Goal: Task Accomplishment & Management: Use online tool/utility

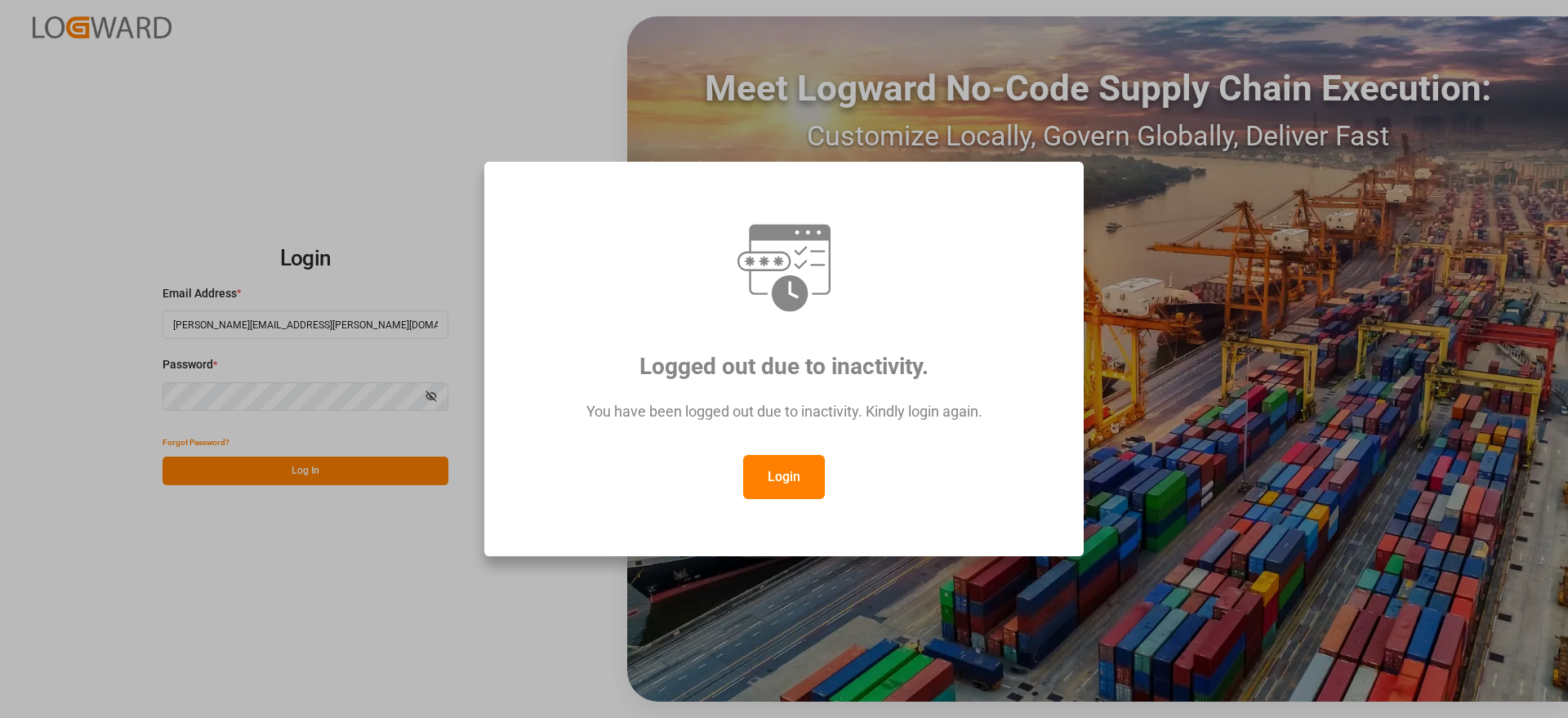
click at [793, 485] on button "Login" at bounding box center [784, 477] width 82 height 45
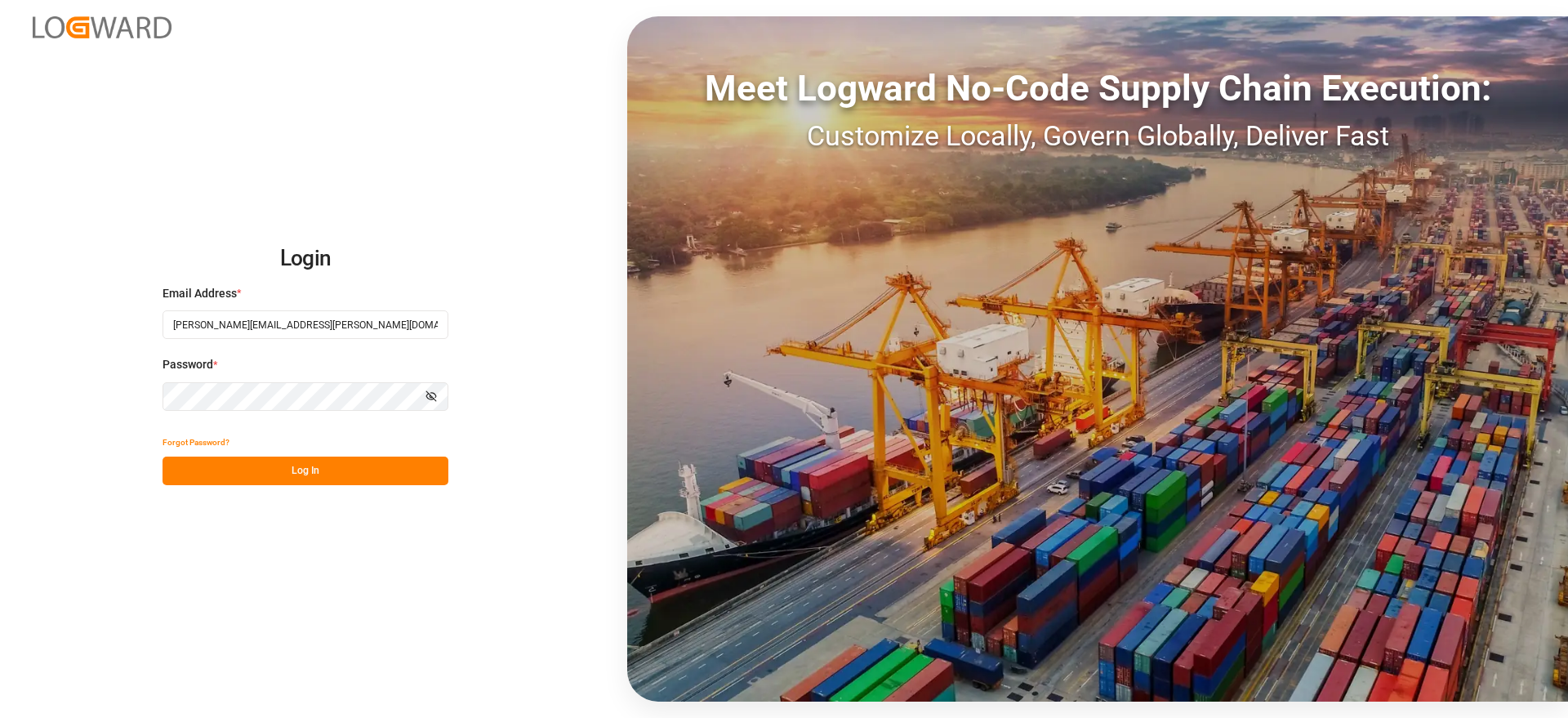
click at [290, 470] on button "Log In" at bounding box center [304, 471] width 285 height 28
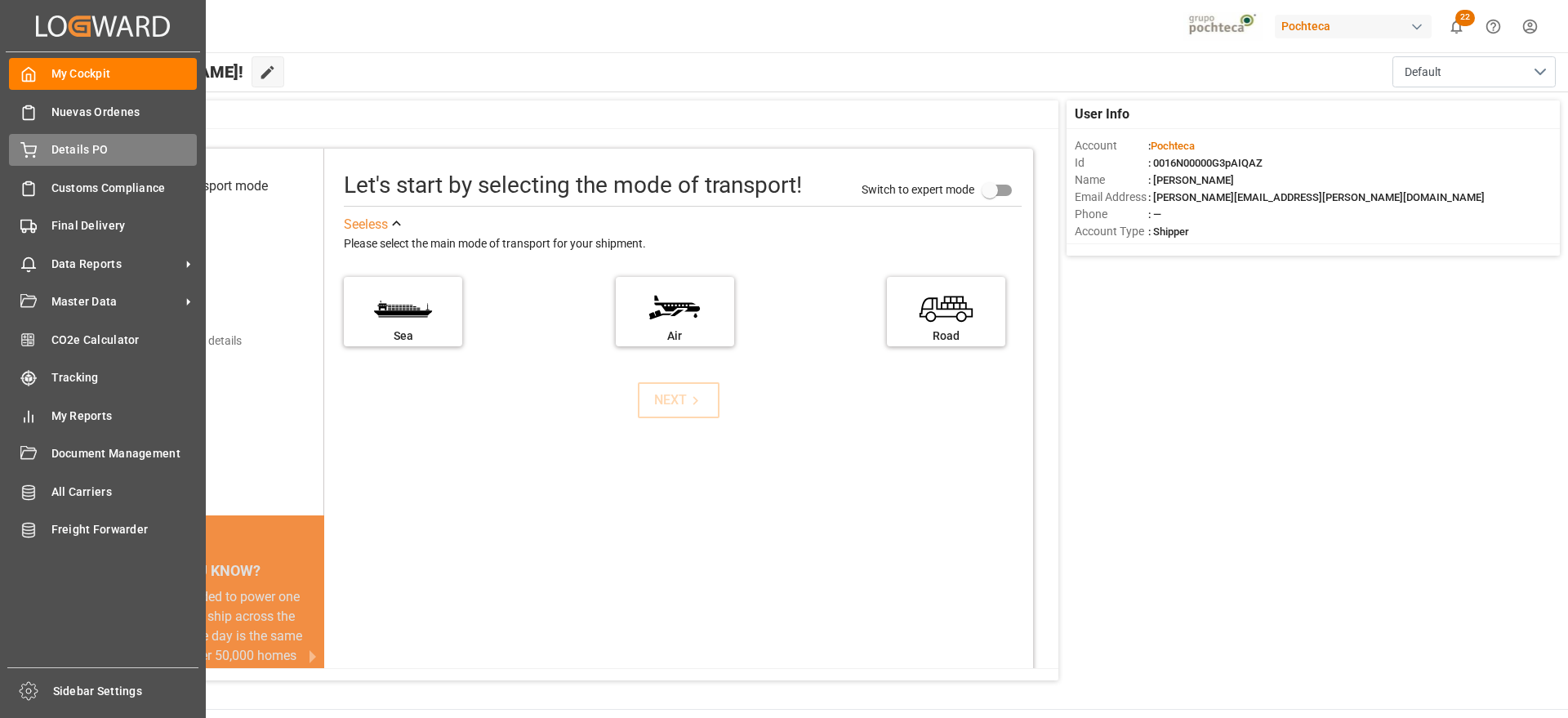
click at [71, 154] on span "Details PO" at bounding box center [124, 150] width 146 height 17
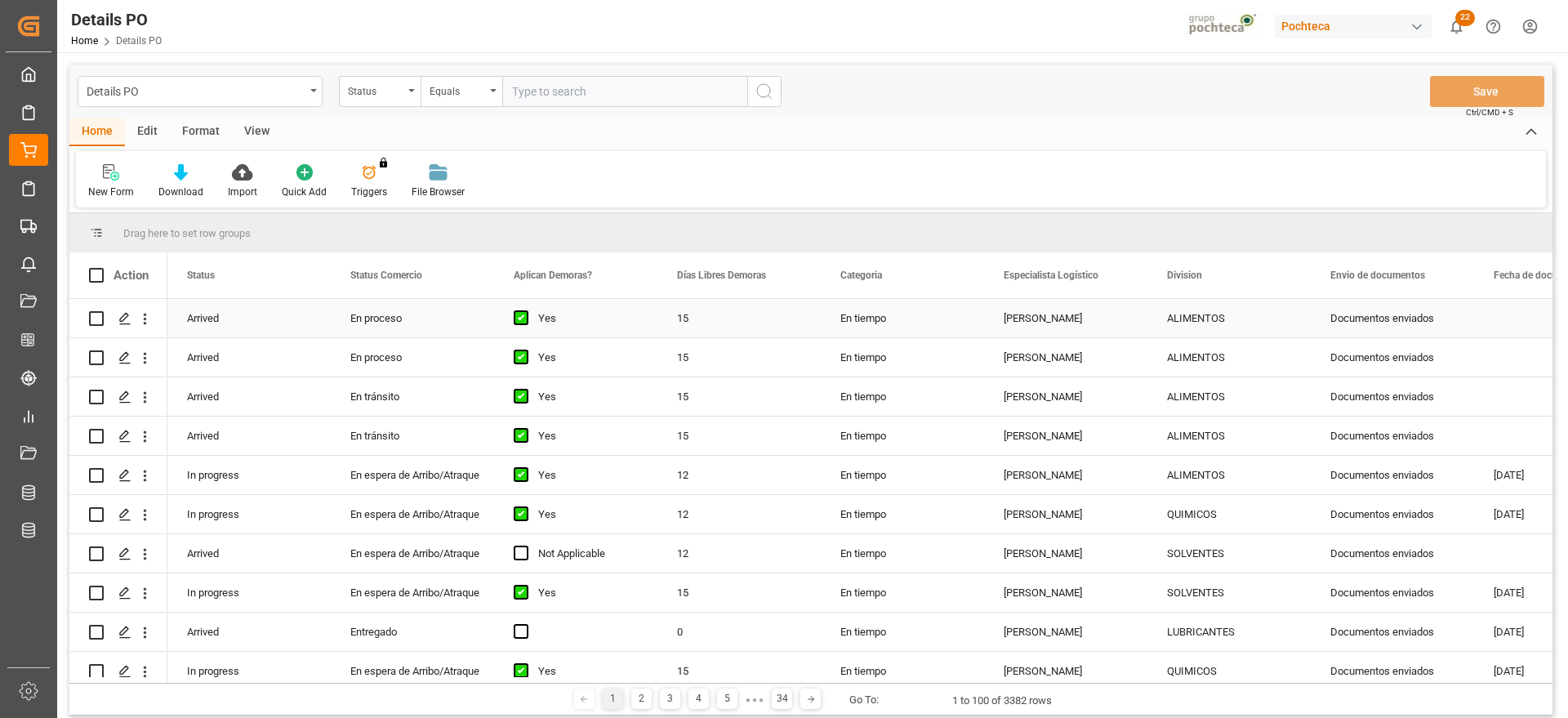
click at [1202, 324] on div "ALIMENTOS" at bounding box center [1229, 319] width 124 height 38
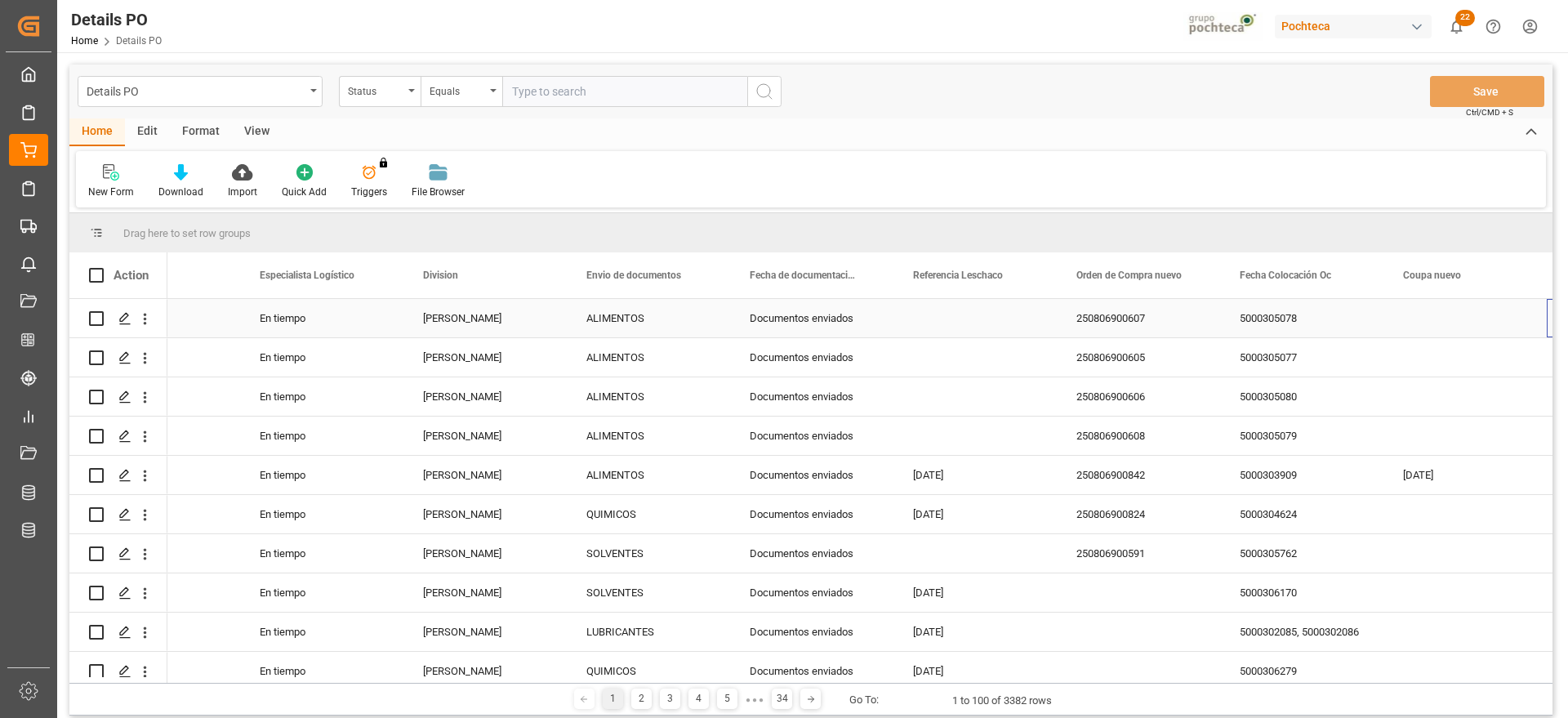
scroll to position [0, 744]
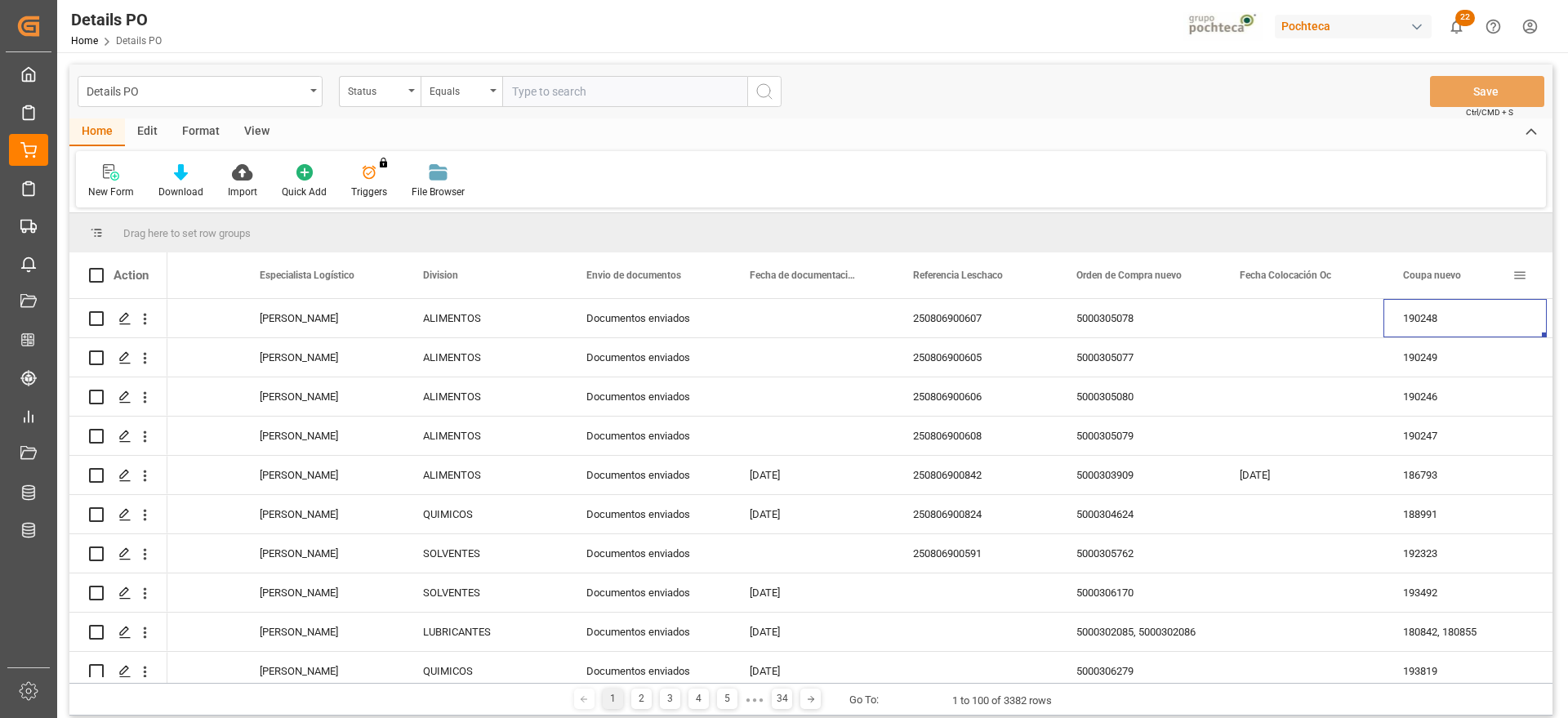
click at [1522, 274] on span at bounding box center [1520, 276] width 15 height 15
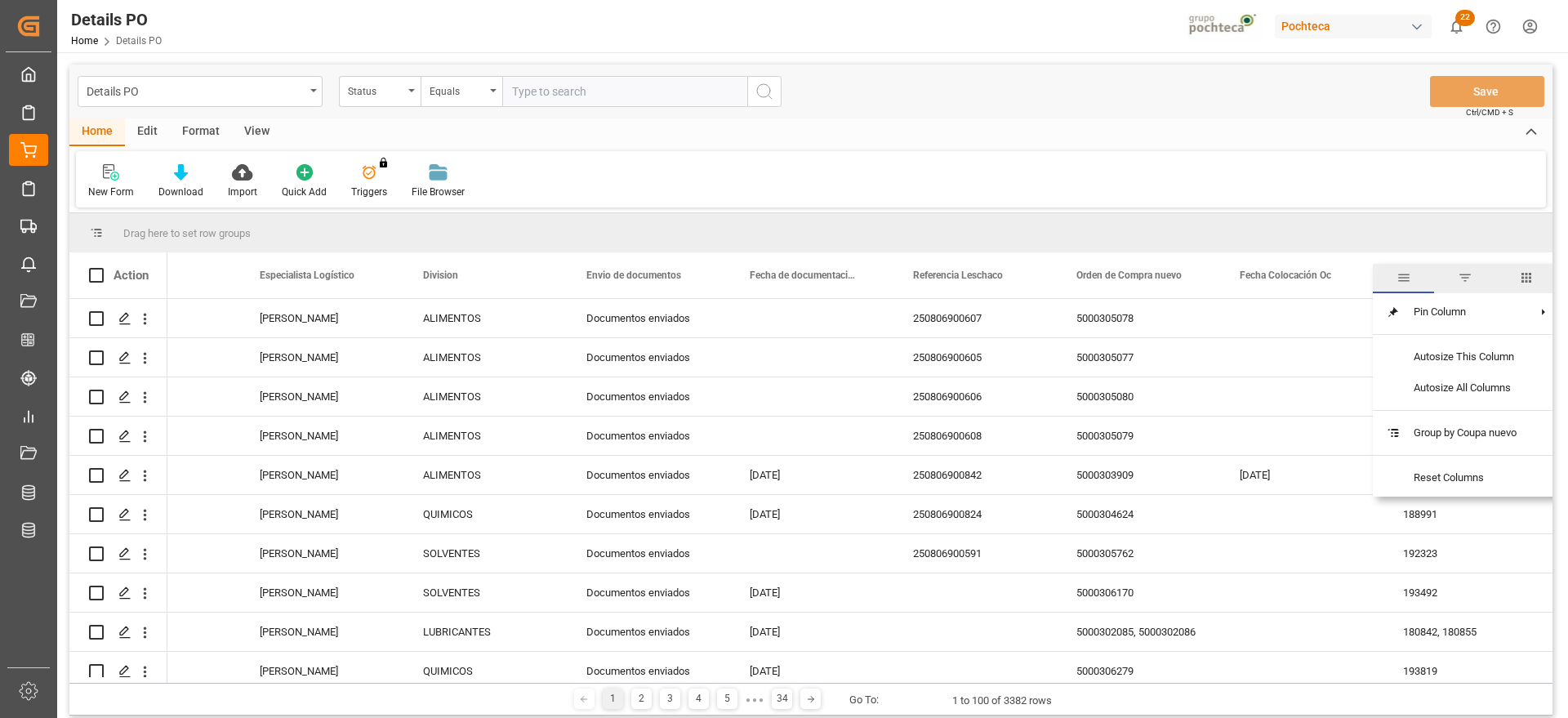
click at [1466, 276] on span "filter" at bounding box center [1466, 278] width 15 height 15
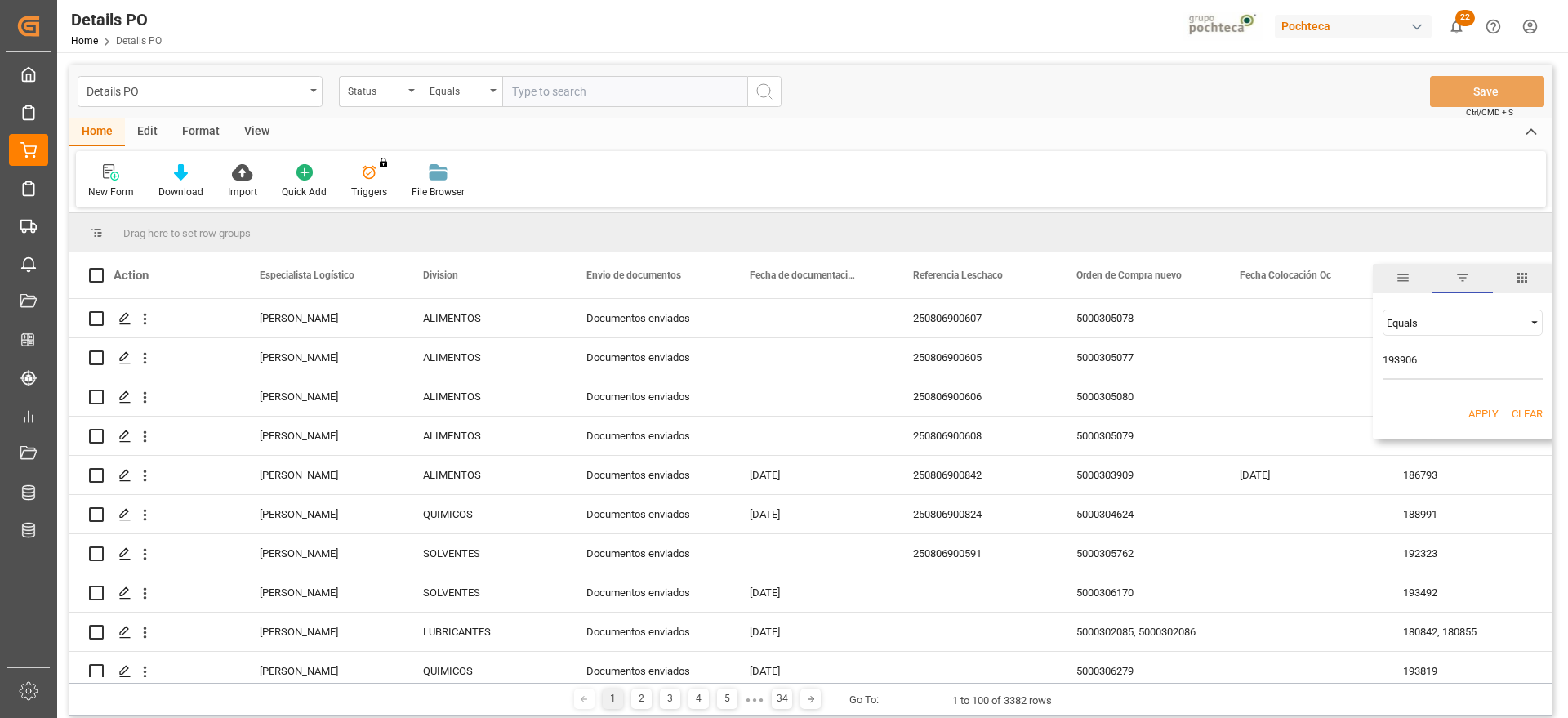
type input "193906"
click at [1494, 415] on button "Apply" at bounding box center [1484, 414] width 30 height 16
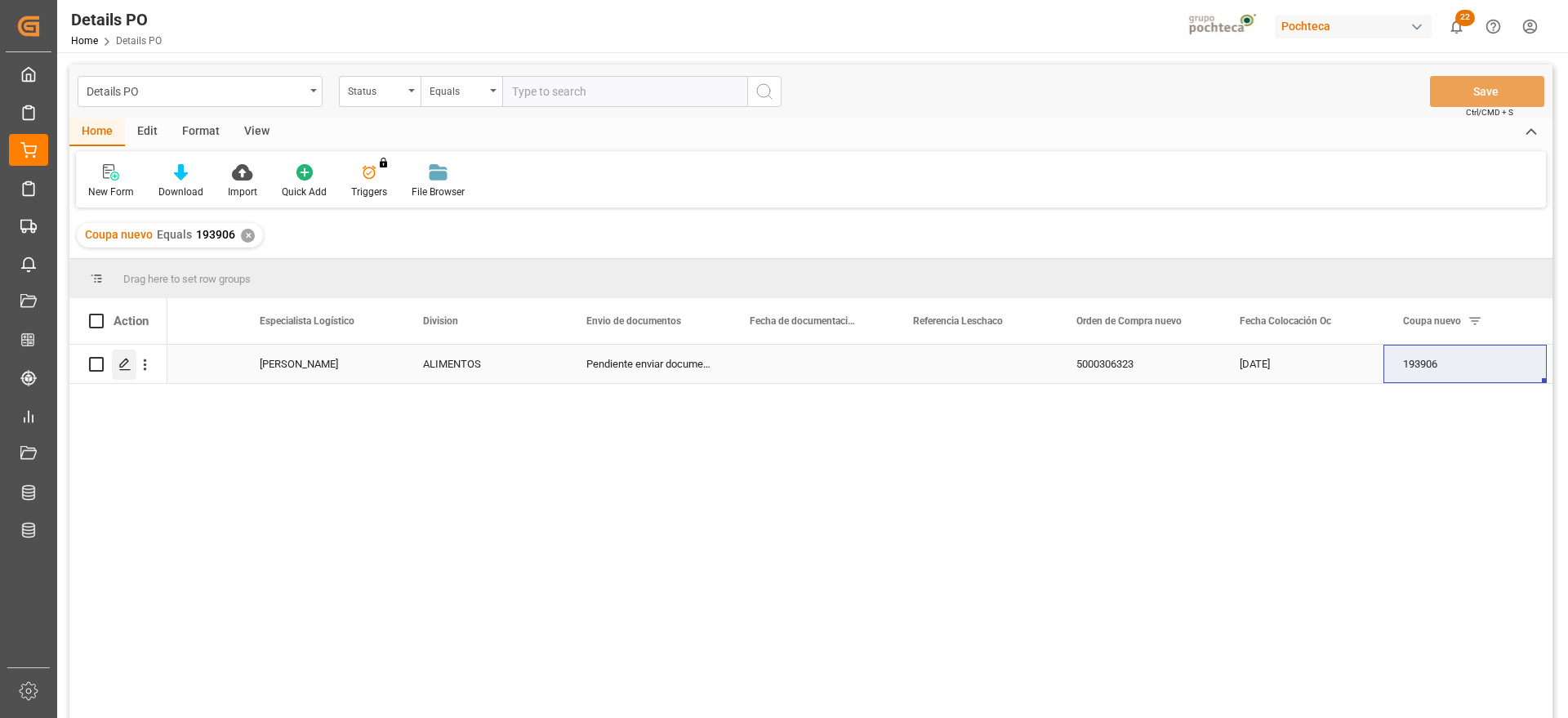
click at [119, 365] on icon "Press SPACE to select this row." at bounding box center [125, 364] width 13 height 13
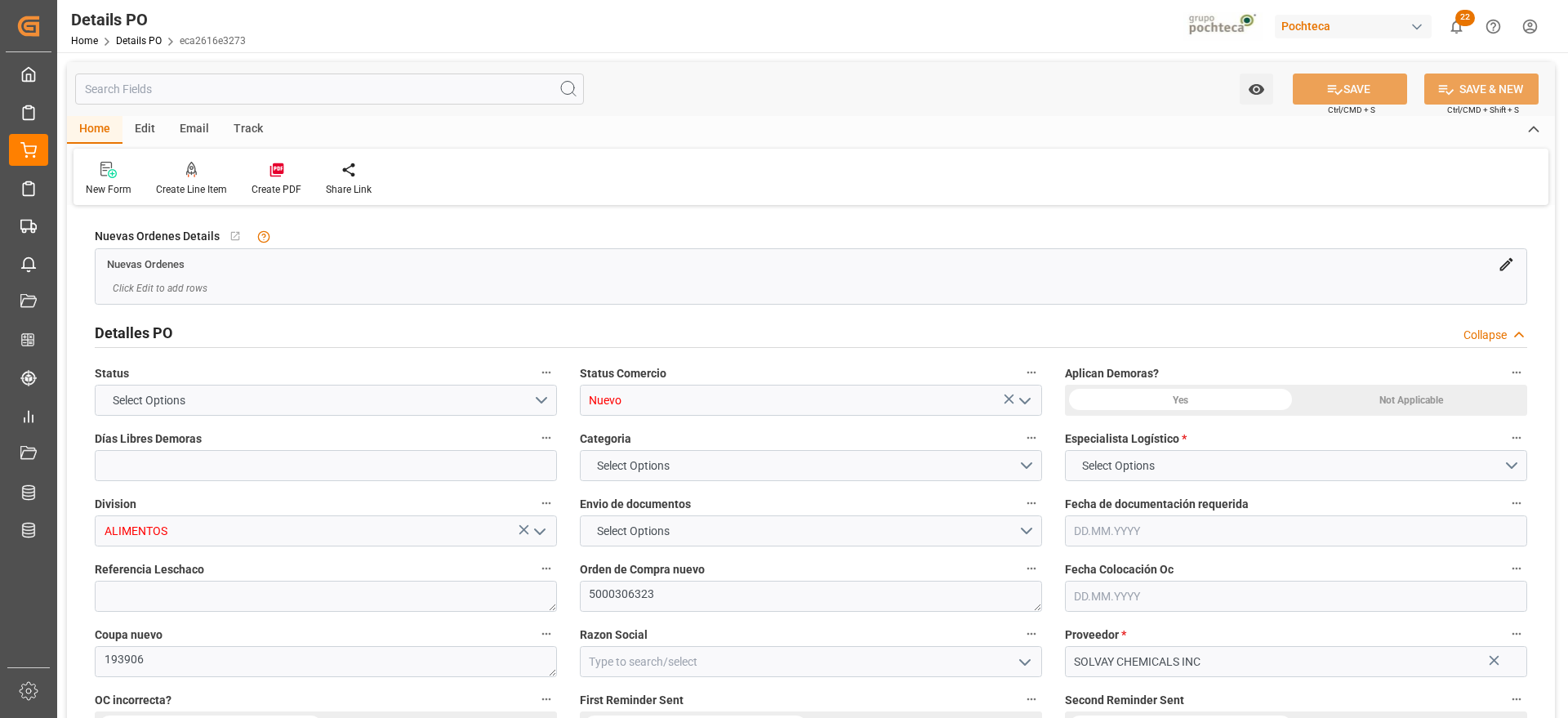
type input "0"
type input "18.07.2025"
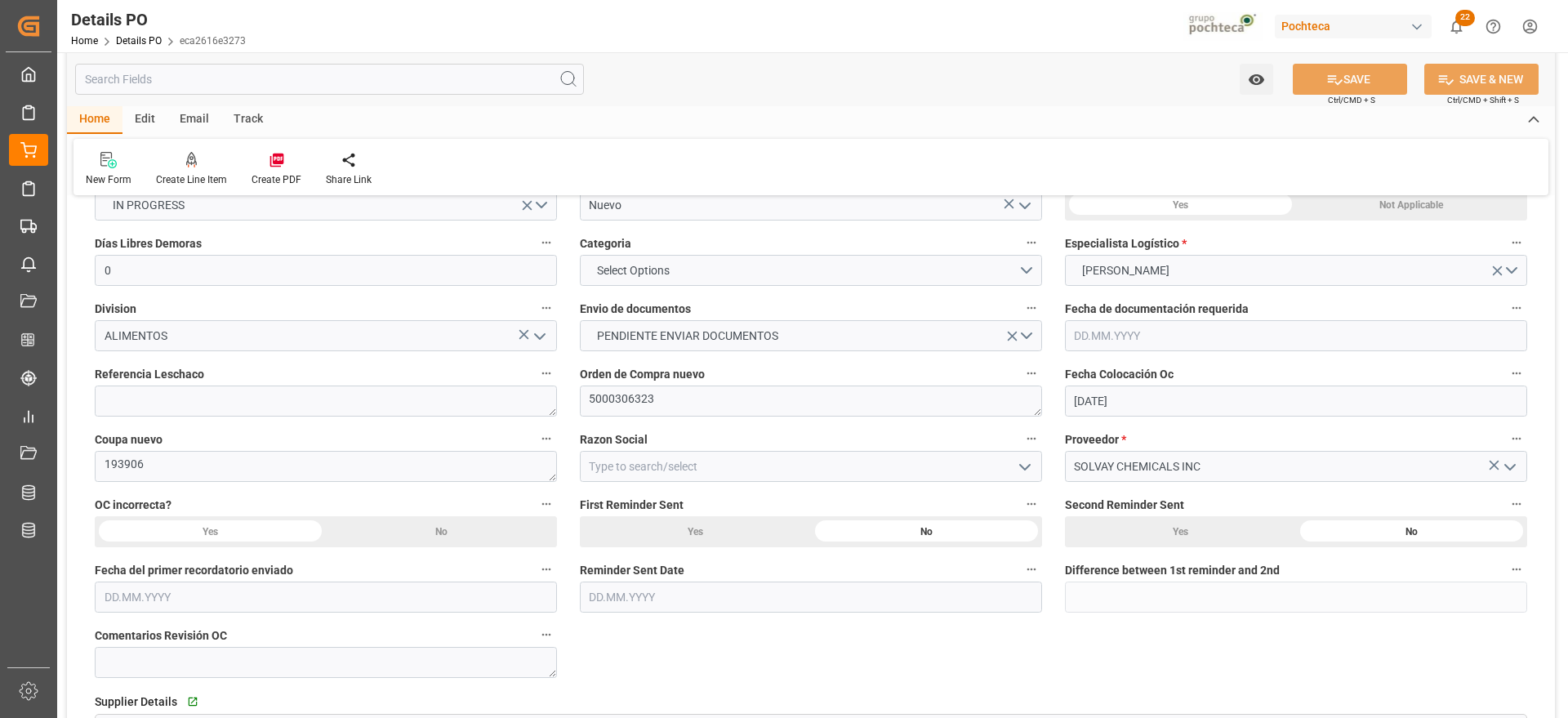
scroll to position [204, 0]
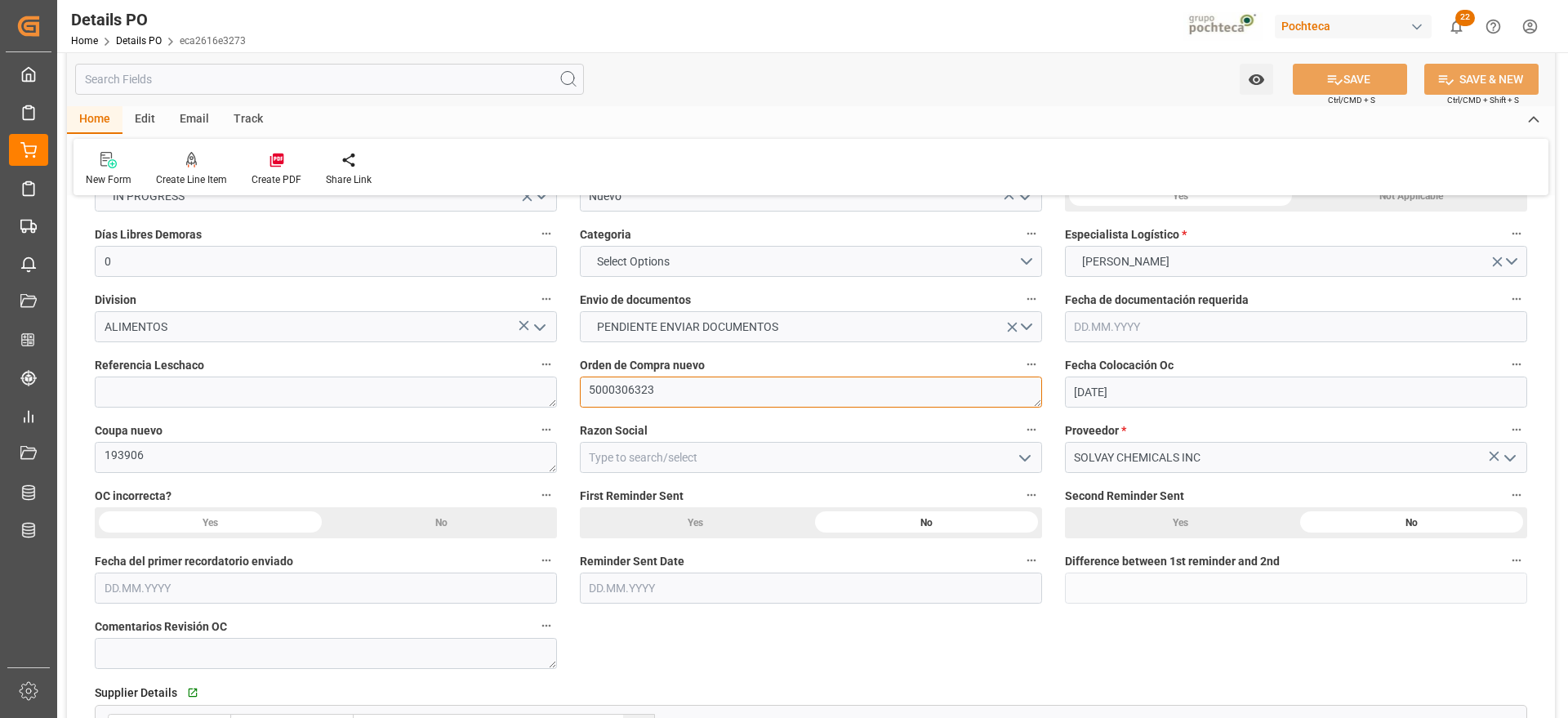
drag, startPoint x: 680, startPoint y: 388, endPoint x: 593, endPoint y: 397, distance: 87.5
click at [593, 397] on textarea "5000306323" at bounding box center [811, 392] width 463 height 31
click at [686, 386] on textarea "5000306323" at bounding box center [811, 392] width 463 height 31
drag, startPoint x: 663, startPoint y: 392, endPoint x: 561, endPoint y: 392, distance: 102.0
